Goal: Find specific page/section

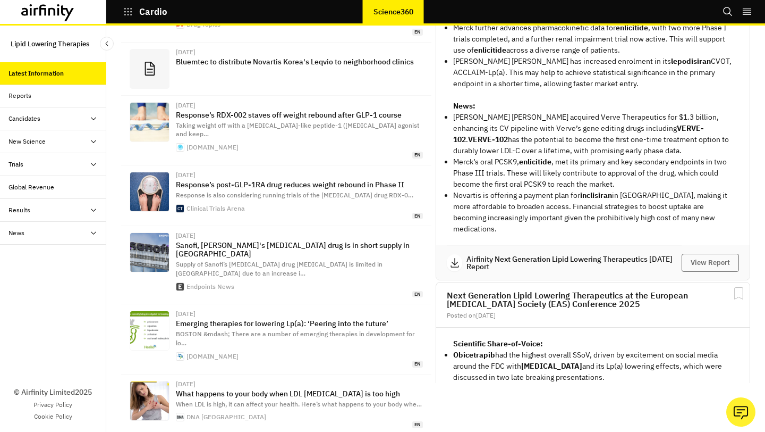
scroll to position [313, 0]
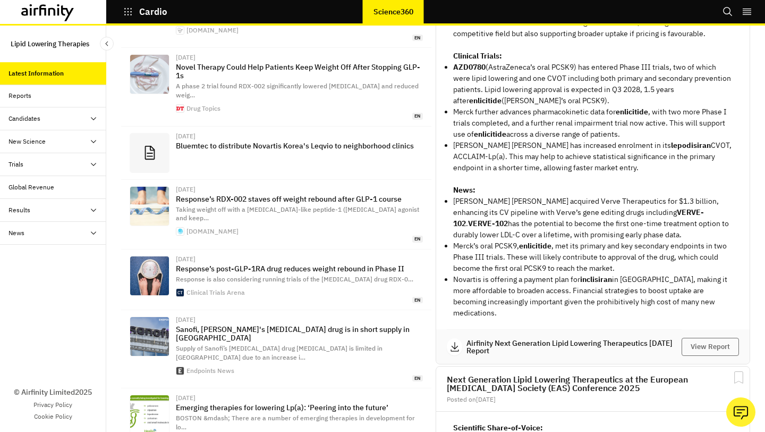
scroll to position [0, 0]
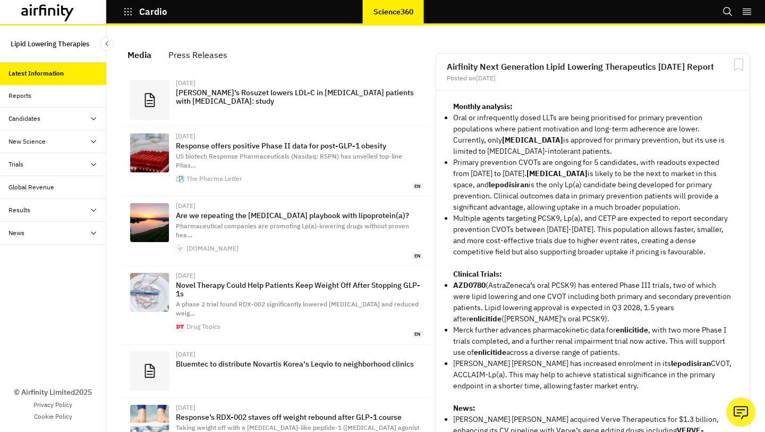
click at [136, 16] on button "Cardio" at bounding box center [145, 12] width 45 height 18
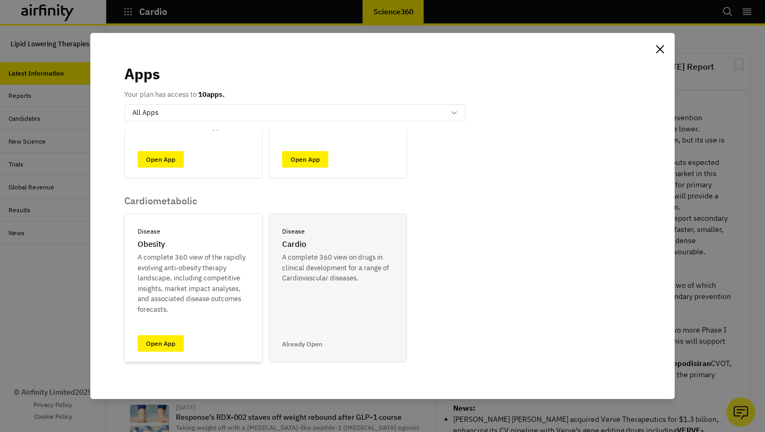
scroll to position [319, 0]
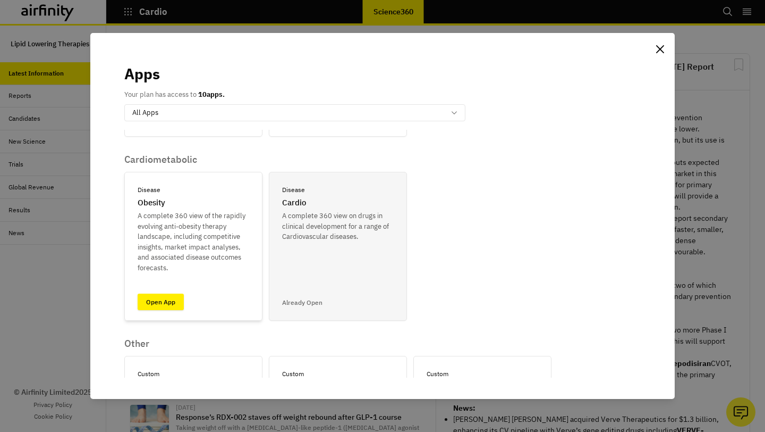
click at [166, 304] on link "Open App" at bounding box center [161, 301] width 46 height 16
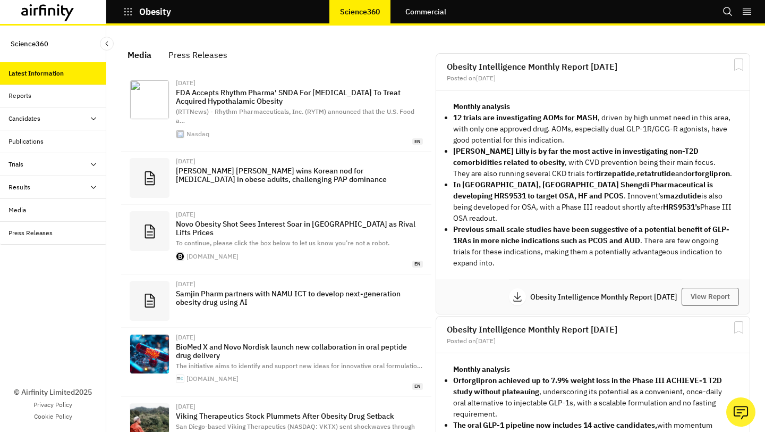
scroll to position [720, 319]
